Goal: Task Accomplishment & Management: Manage account settings

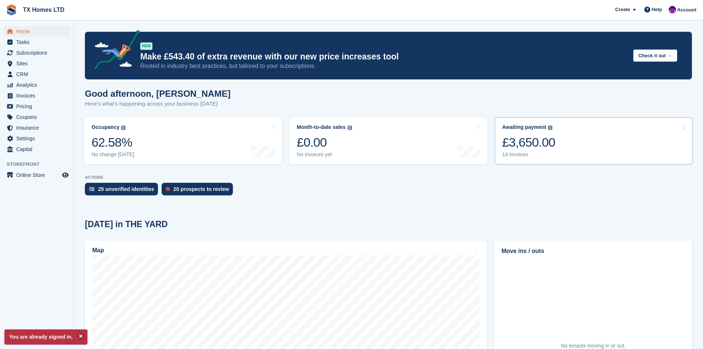
click at [539, 144] on div "£3,650.00" at bounding box center [528, 142] width 53 height 15
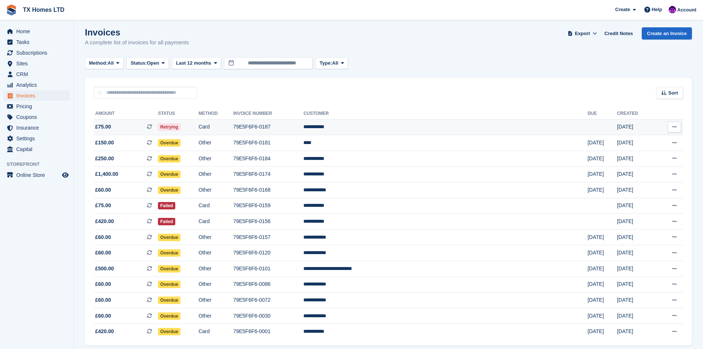
scroll to position [32, 0]
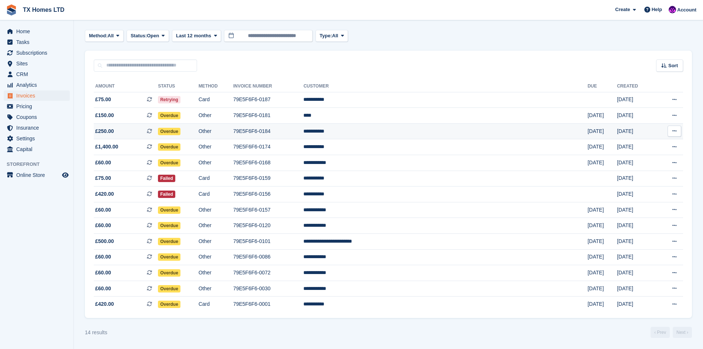
click at [122, 133] on span "£250.00 This is a recurring subscription invoice." at bounding box center [126, 131] width 64 height 8
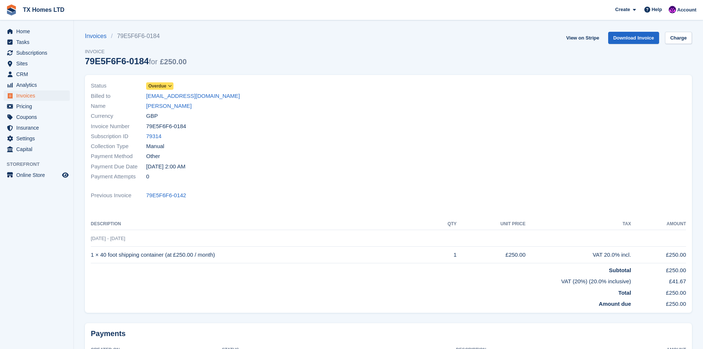
click at [168, 86] on icon at bounding box center [170, 86] width 4 height 4
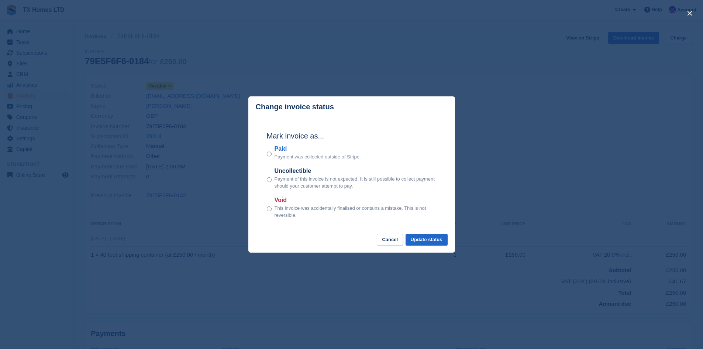
click at [272, 152] on div "Paid Payment was collected outside of Stripe." at bounding box center [352, 152] width 170 height 16
click at [435, 244] on button "Update status" at bounding box center [427, 240] width 42 height 12
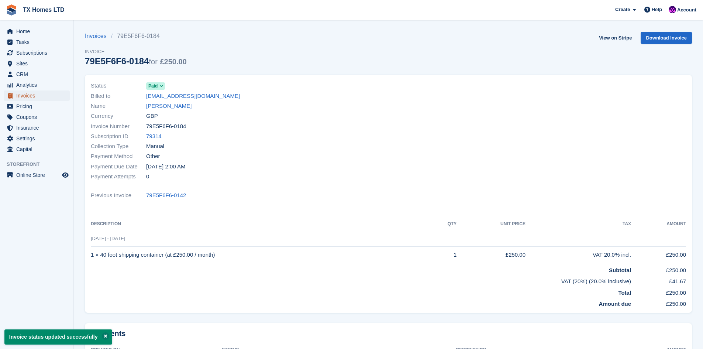
click at [27, 97] on span "Invoices" at bounding box center [38, 95] width 44 height 10
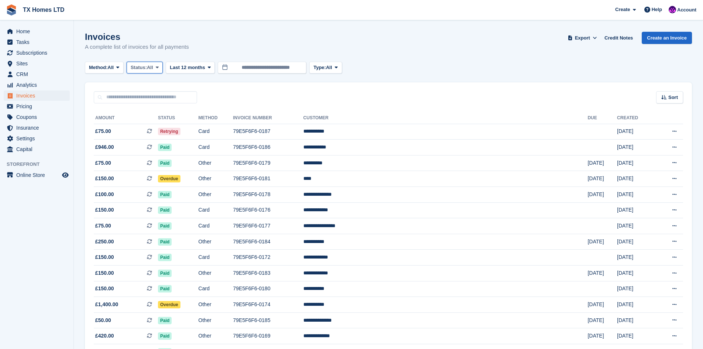
click at [138, 64] on span "Status:" at bounding box center [139, 67] width 16 height 7
click at [140, 126] on link "Open" at bounding box center [162, 124] width 64 height 13
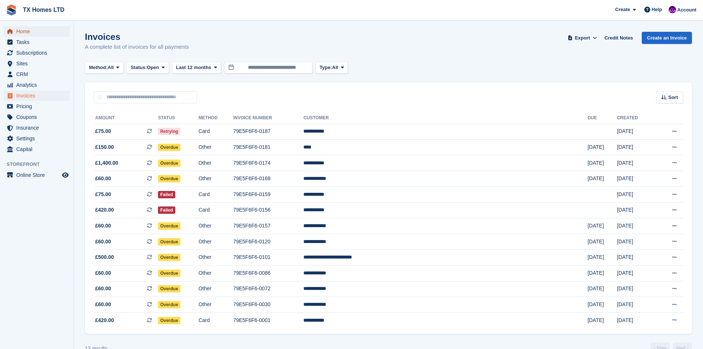
click at [24, 31] on span "Home" at bounding box center [38, 31] width 44 height 10
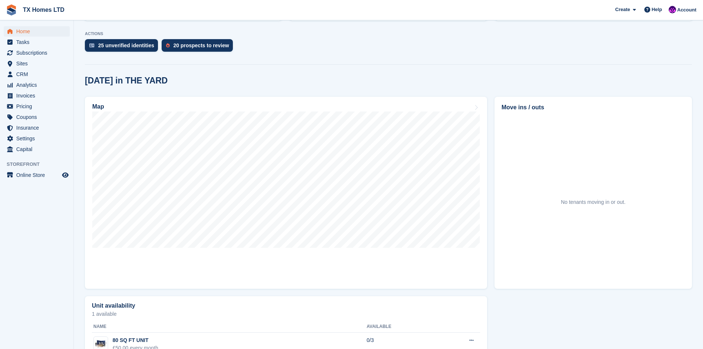
scroll to position [148, 0]
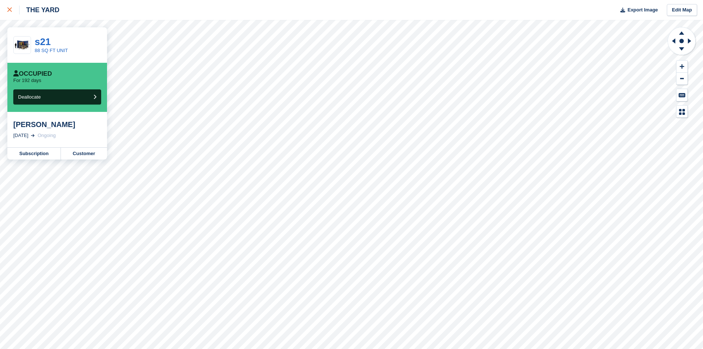
click at [9, 7] on div at bounding box center [13, 10] width 12 height 9
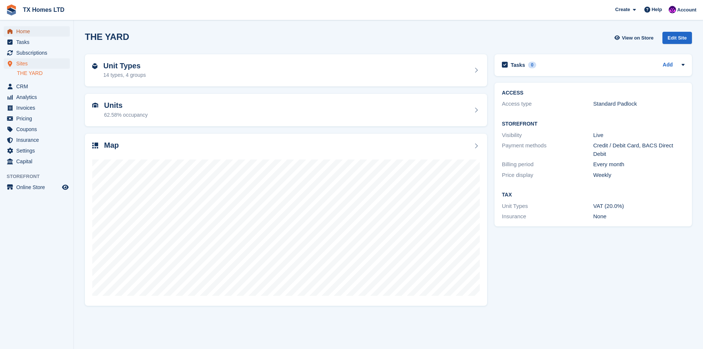
click at [20, 32] on span "Home" at bounding box center [38, 31] width 44 height 10
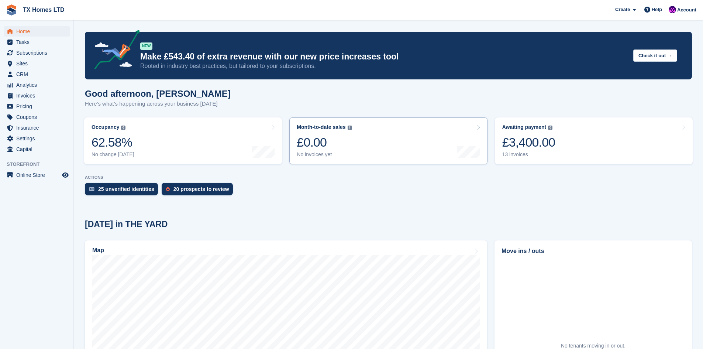
click at [367, 137] on link "Month-to-date sales The sum of all finalised invoices generated this month to d…" at bounding box center [388, 140] width 198 height 47
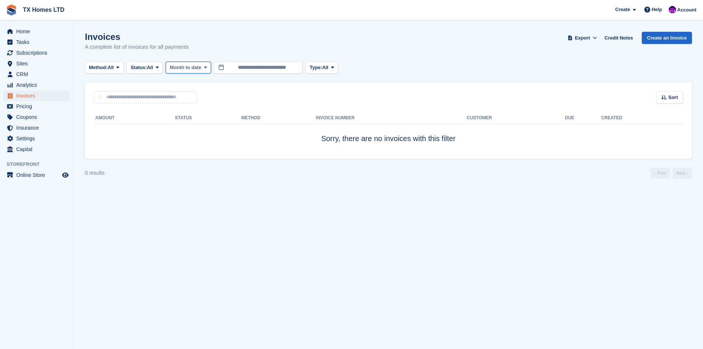
click at [190, 68] on span "Month to date" at bounding box center [185, 67] width 31 height 7
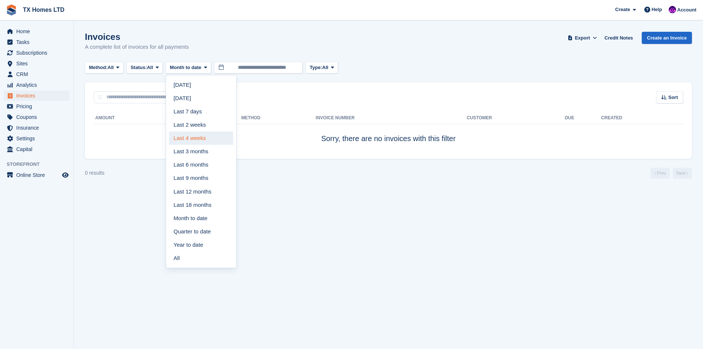
click at [210, 133] on link "Last 4 weeks" at bounding box center [201, 137] width 64 height 13
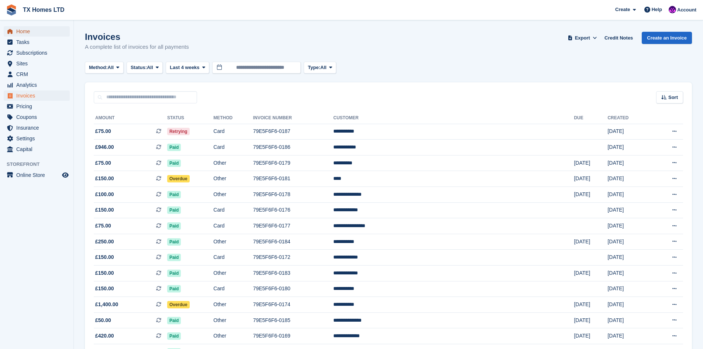
click at [25, 33] on span "Home" at bounding box center [38, 31] width 44 height 10
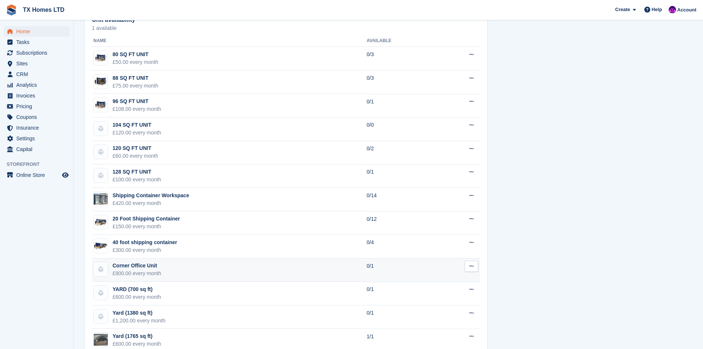
scroll to position [473, 0]
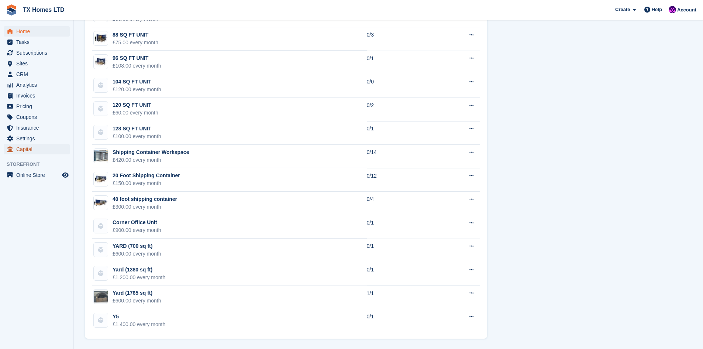
click at [30, 154] on span "Capital" at bounding box center [38, 149] width 44 height 10
